Goal: Transaction & Acquisition: Purchase product/service

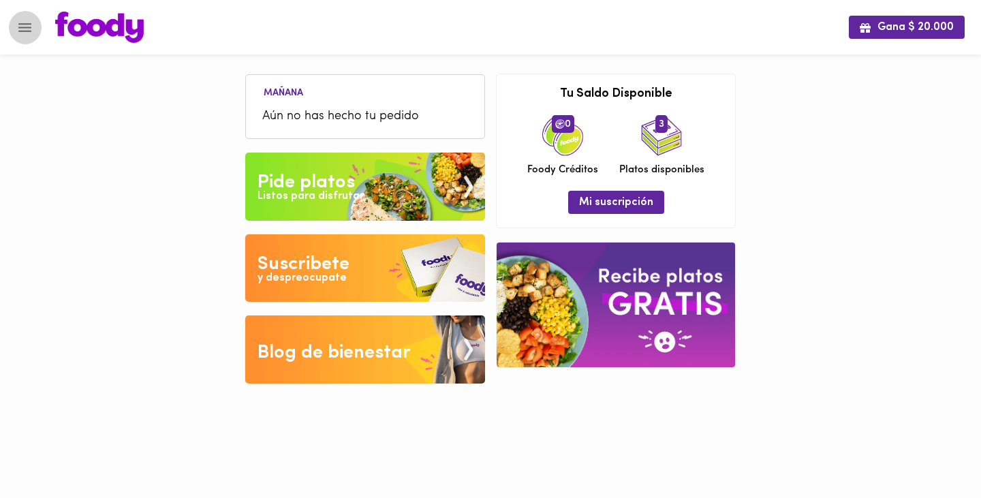
click at [21, 27] on icon "Menu" at bounding box center [24, 27] width 13 height 9
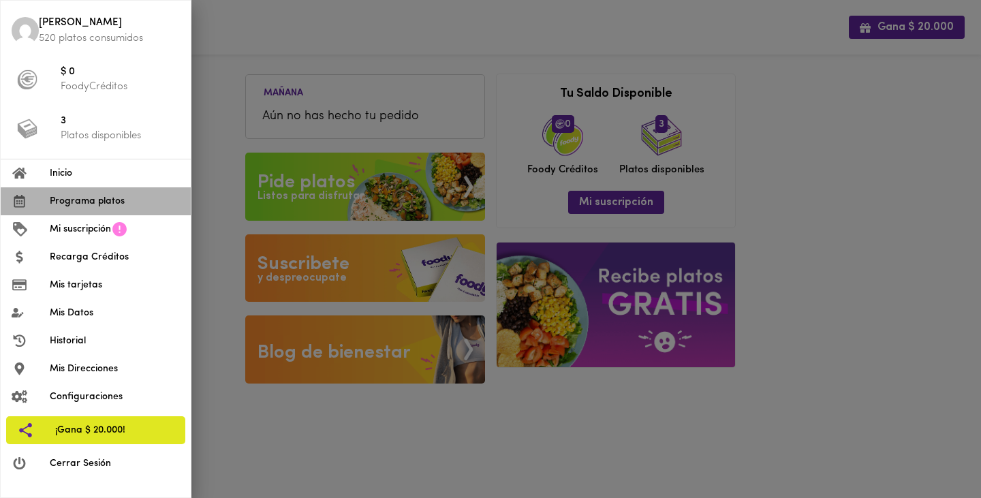
click at [76, 202] on span "Programa platos" at bounding box center [115, 201] width 130 height 14
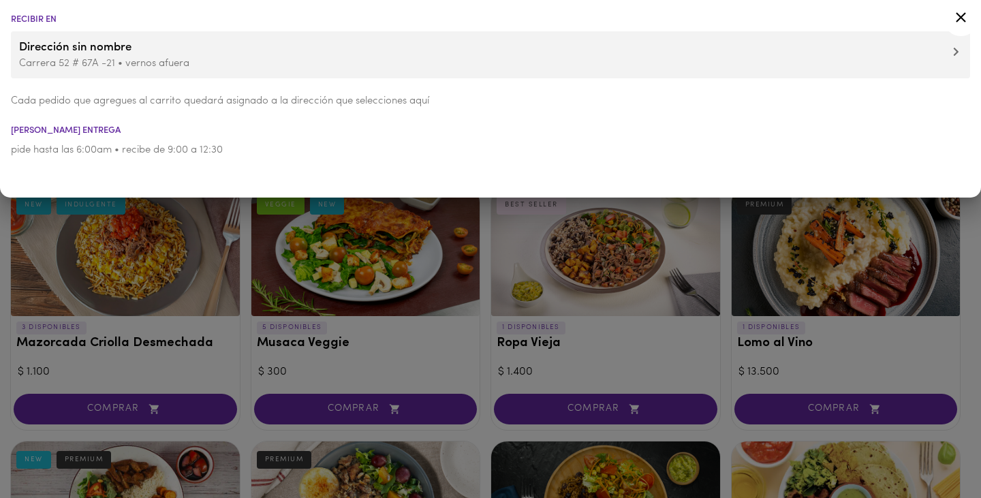
click at [957, 17] on icon at bounding box center [961, 17] width 17 height 17
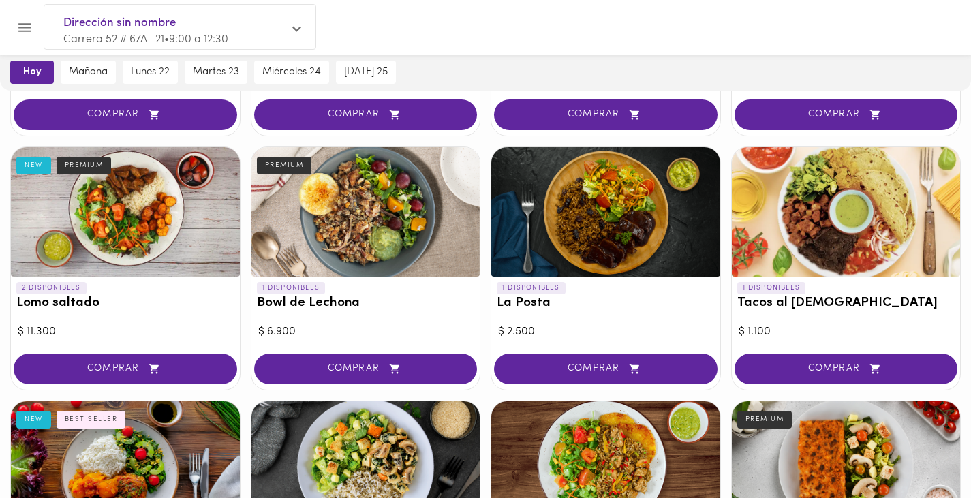
scroll to position [300, 0]
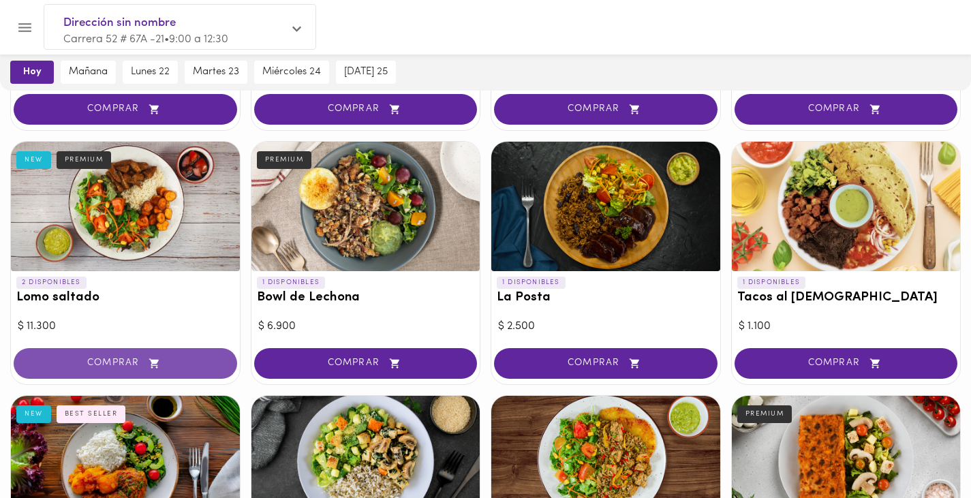
click at [172, 362] on span "COMPRAR" at bounding box center [125, 364] width 189 height 12
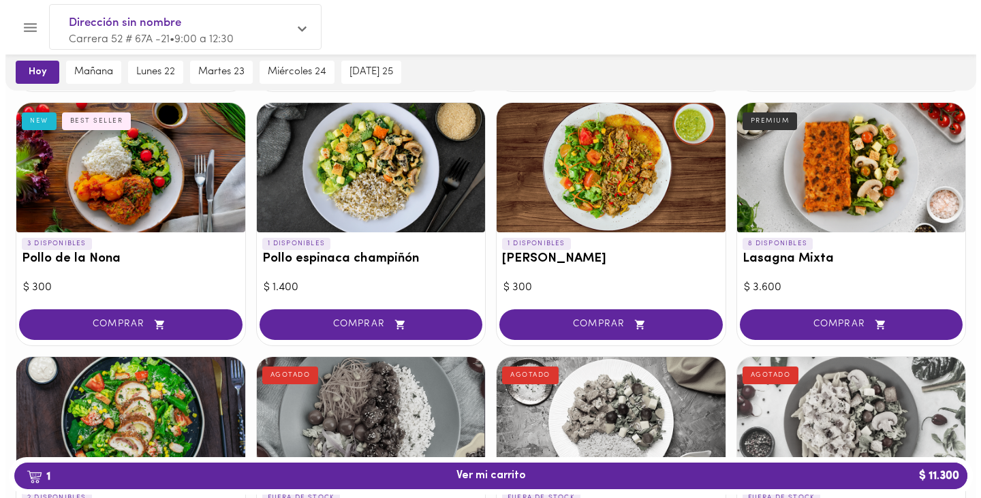
scroll to position [600, 0]
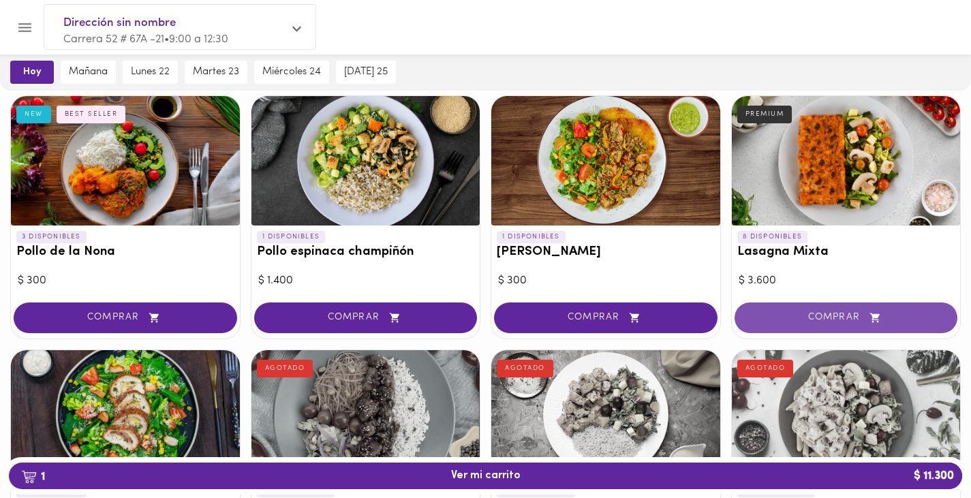
click at [805, 320] on span "COMPRAR" at bounding box center [846, 318] width 189 height 12
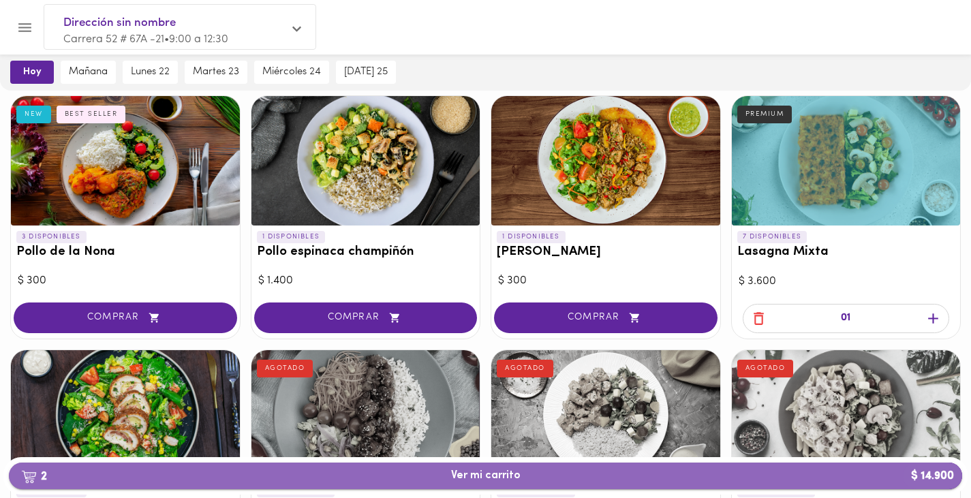
click at [568, 488] on button "2 Ver mi carrito $ 14.900" at bounding box center [485, 476] width 953 height 27
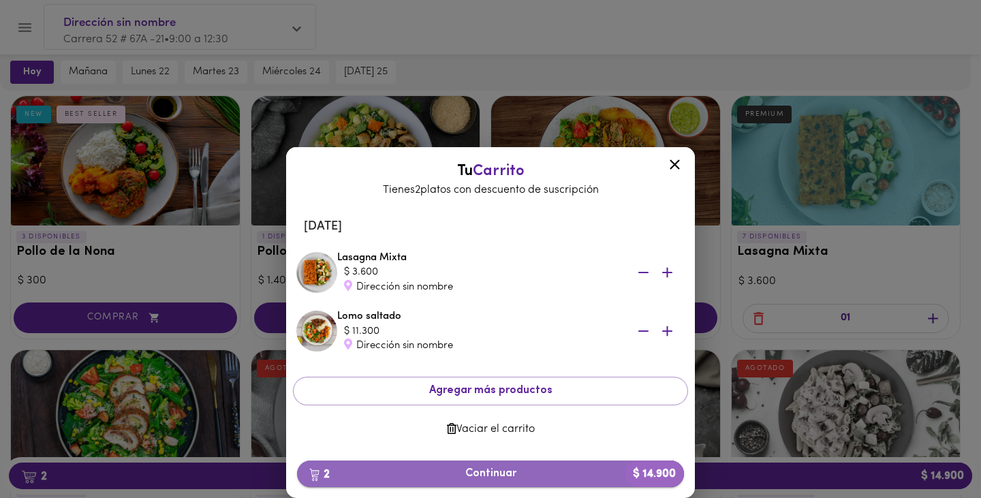
click at [473, 474] on span "2 Continuar $ 14.900" at bounding box center [490, 473] width 365 height 13
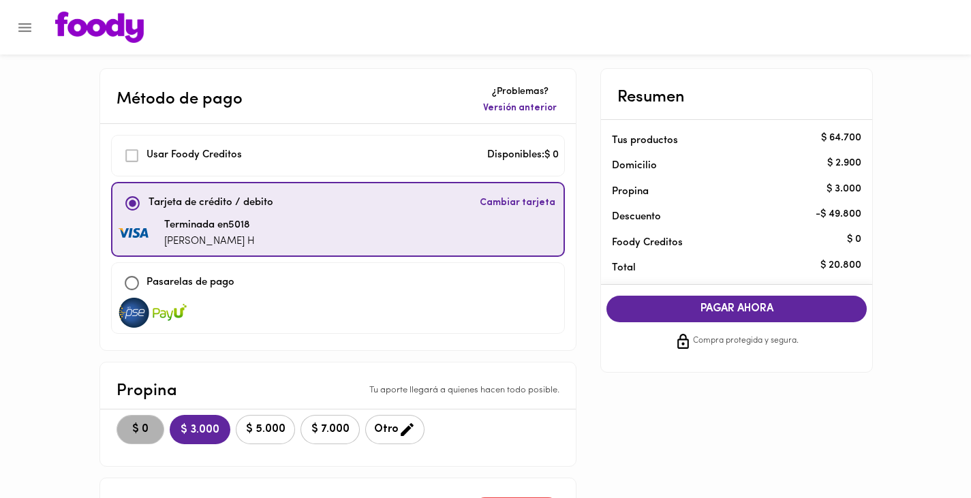
click at [136, 433] on span "$ 0" at bounding box center [140, 429] width 30 height 13
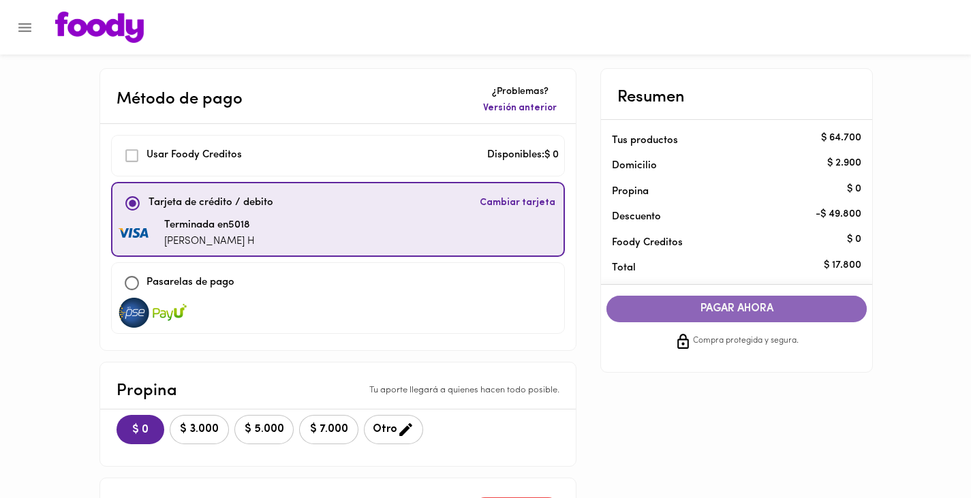
click at [705, 305] on span "PAGAR AHORA" at bounding box center [736, 309] width 233 height 13
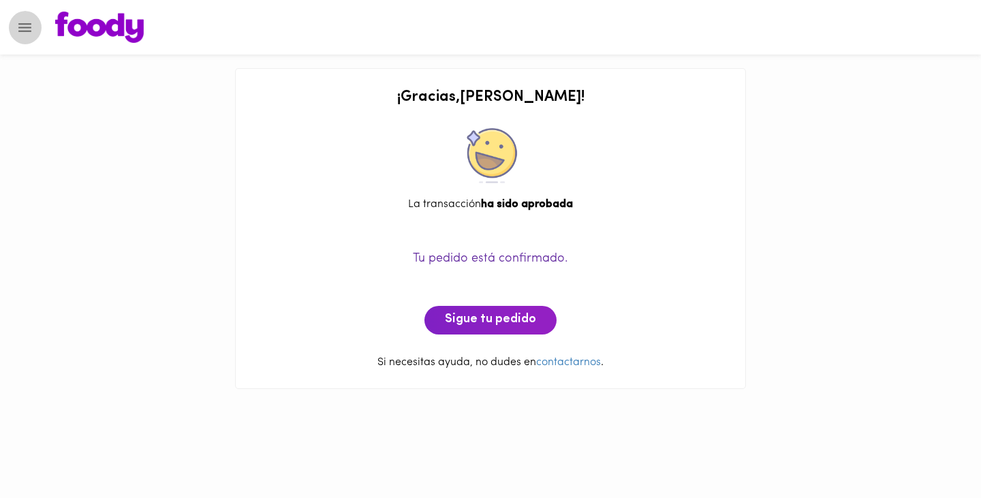
click at [28, 29] on icon "Menu" at bounding box center [24, 27] width 17 height 17
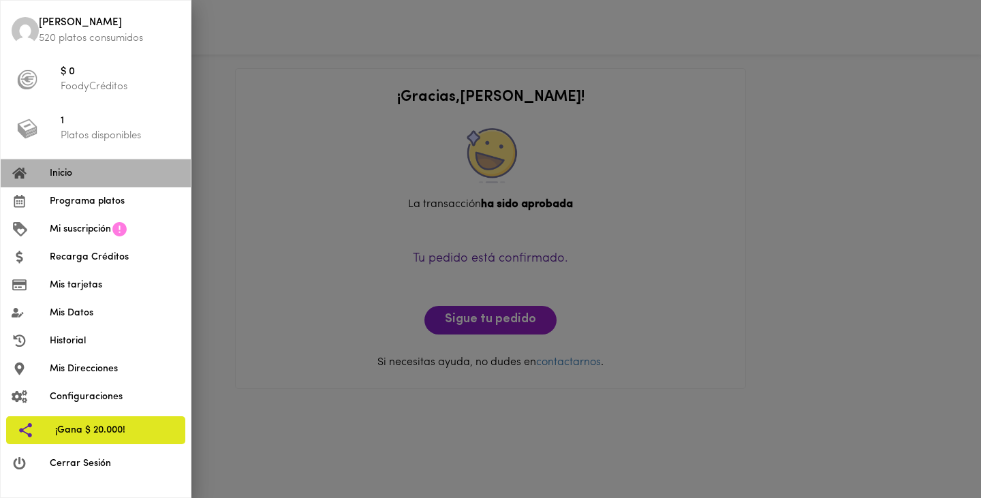
click at [95, 168] on span "Inicio" at bounding box center [115, 173] width 130 height 14
